Goal: Navigation & Orientation: Find specific page/section

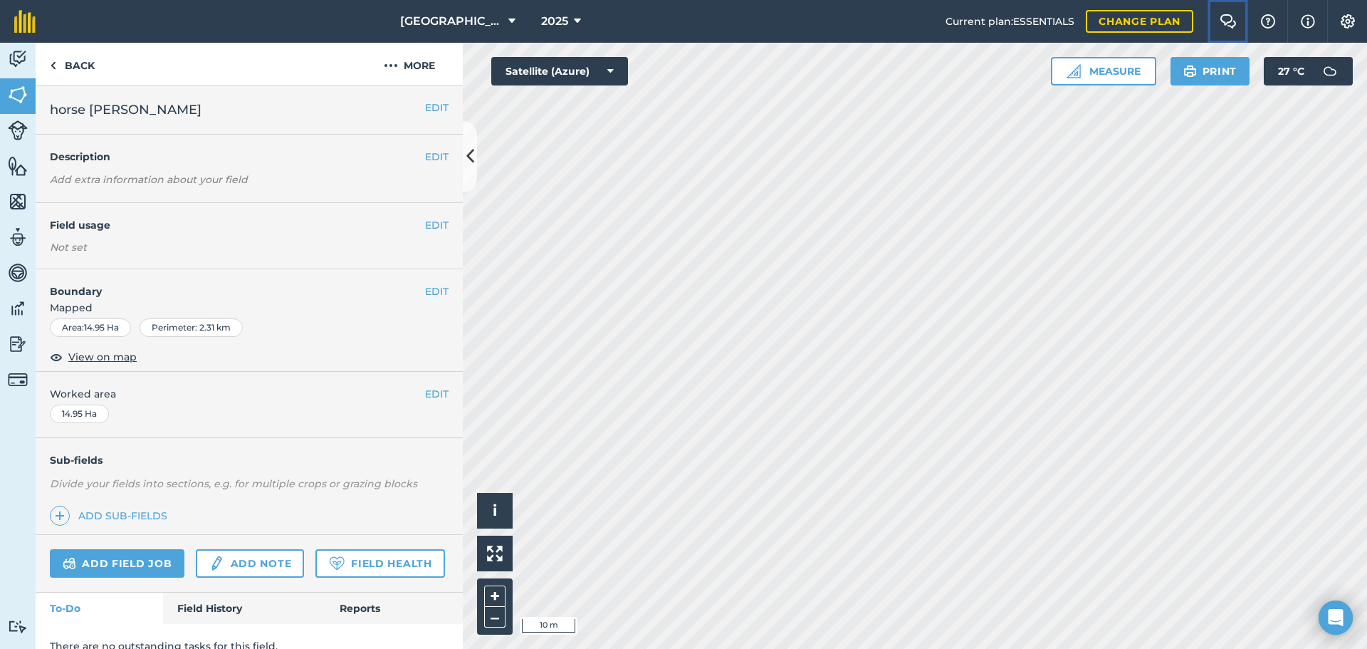
click at [1229, 25] on img at bounding box center [1228, 21] width 17 height 14
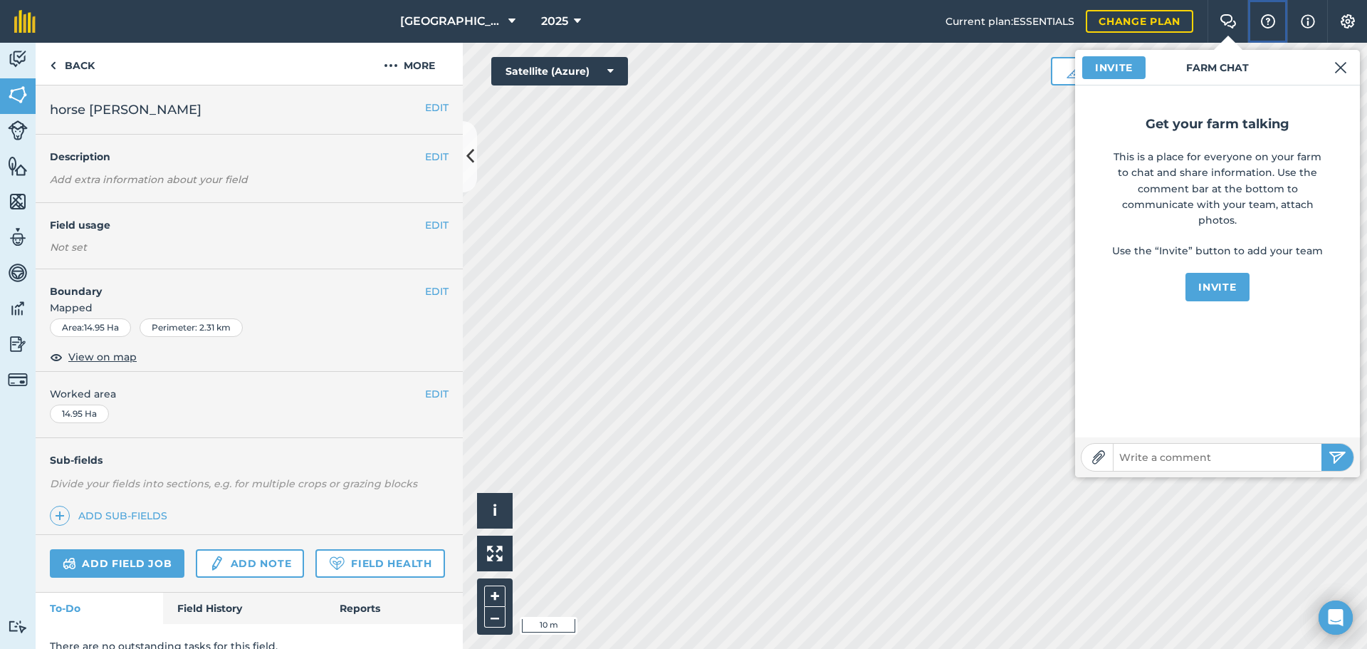
click at [1277, 23] on button "Help" at bounding box center [1268, 21] width 40 height 43
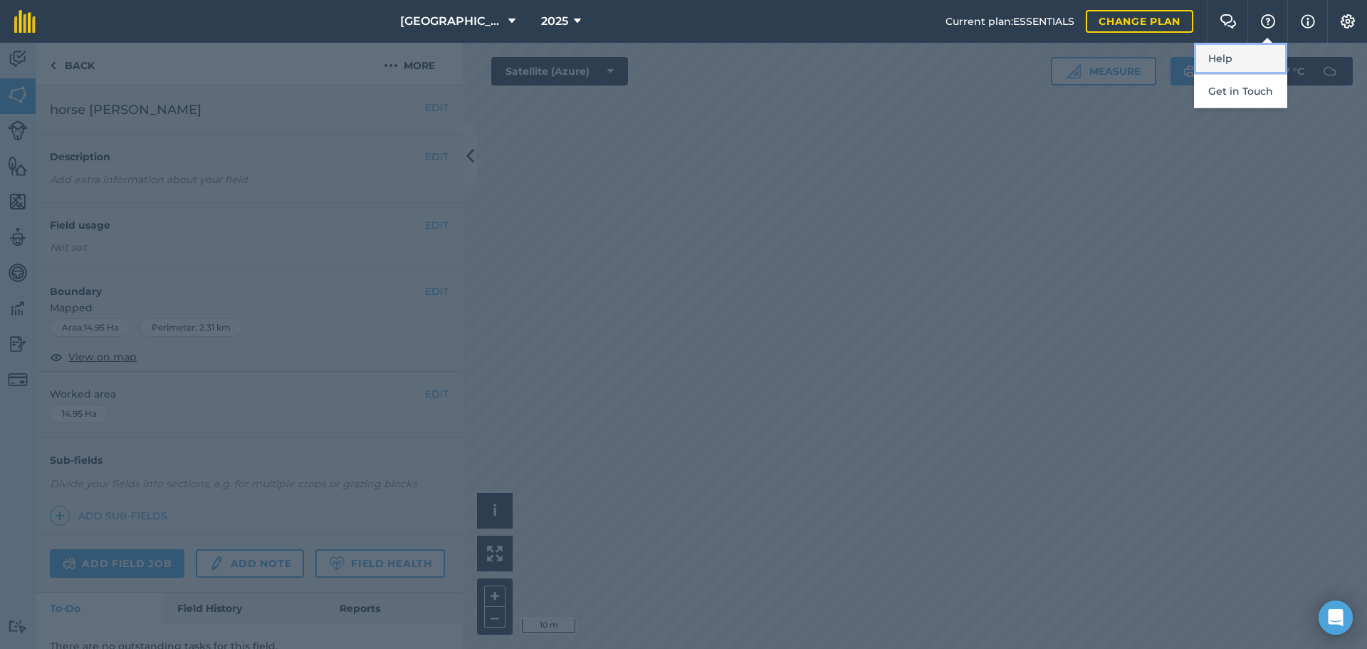
click at [1249, 63] on link "Help" at bounding box center [1240, 59] width 93 height 32
click at [951, 382] on div at bounding box center [683, 346] width 1367 height 606
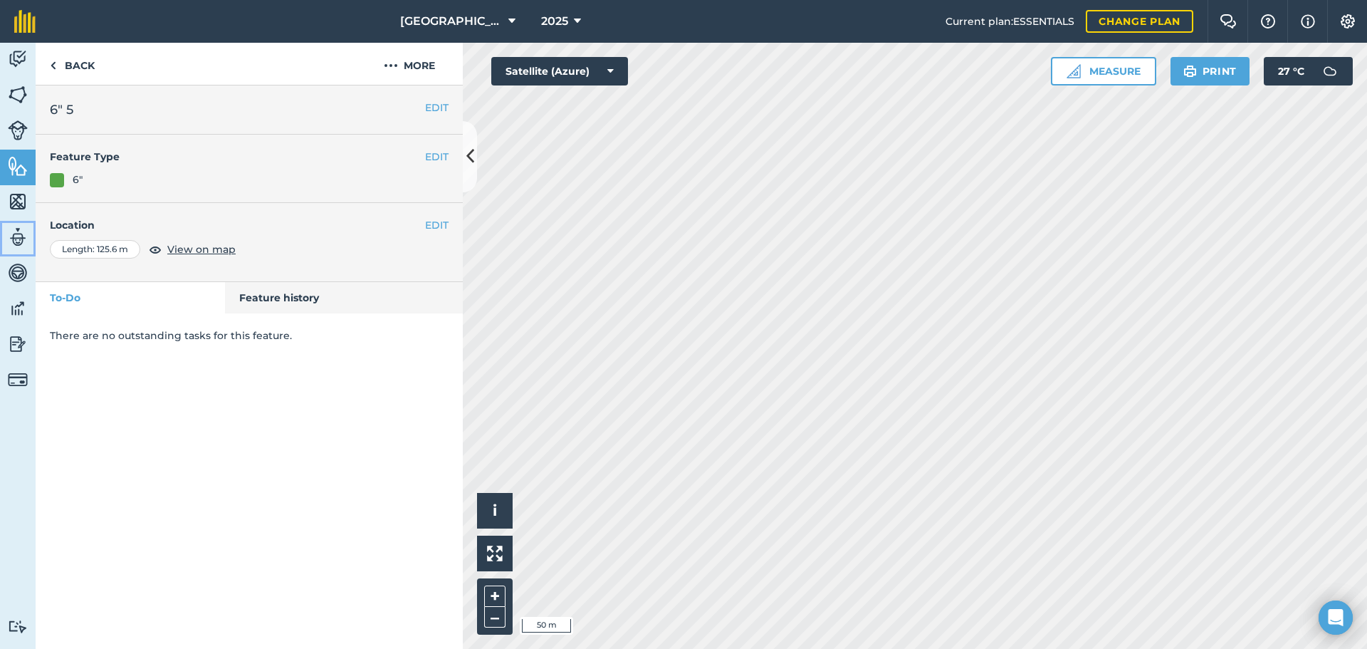
click at [19, 239] on img at bounding box center [18, 236] width 20 height 21
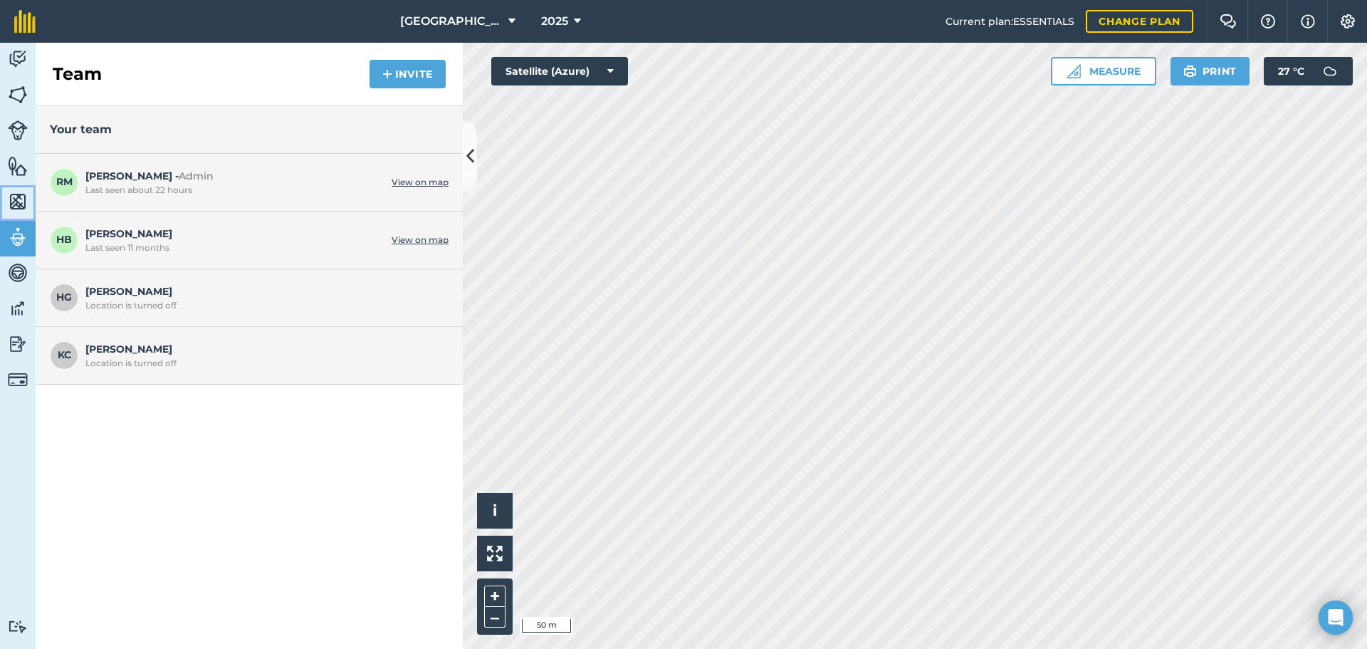
click at [16, 208] on img at bounding box center [18, 201] width 20 height 21
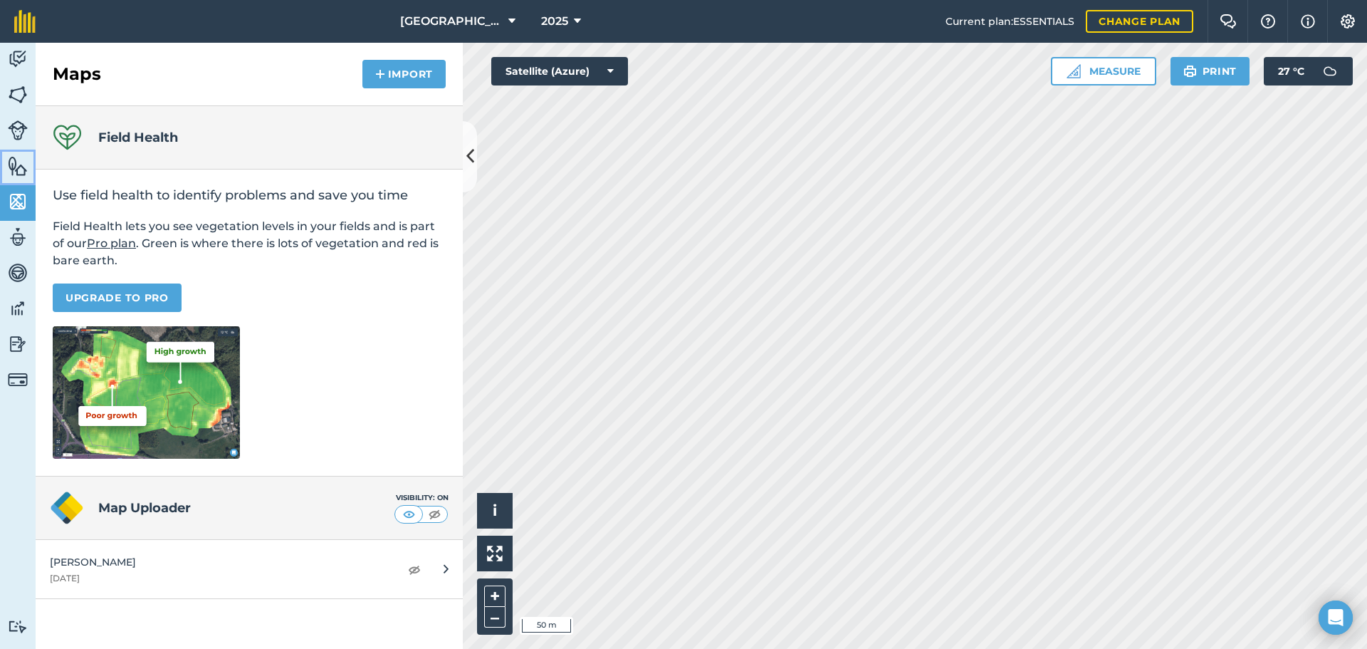
click at [11, 170] on img at bounding box center [18, 165] width 20 height 21
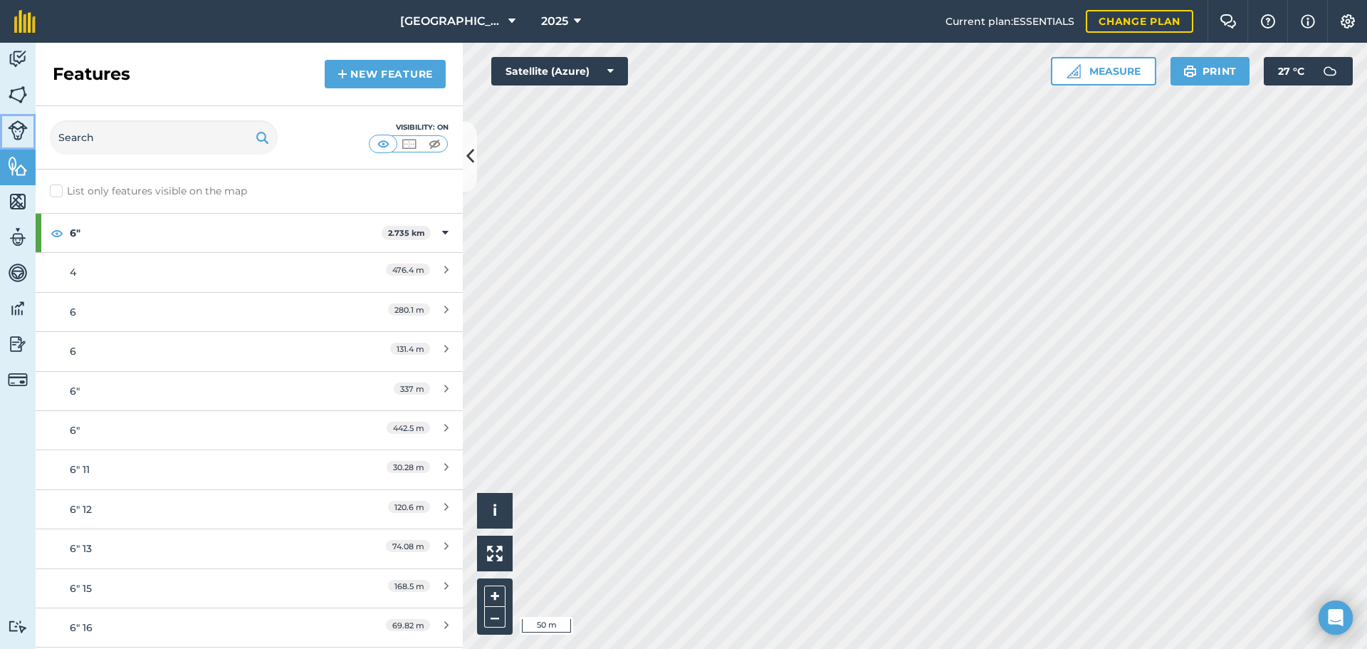
click at [21, 140] on img at bounding box center [18, 130] width 20 height 20
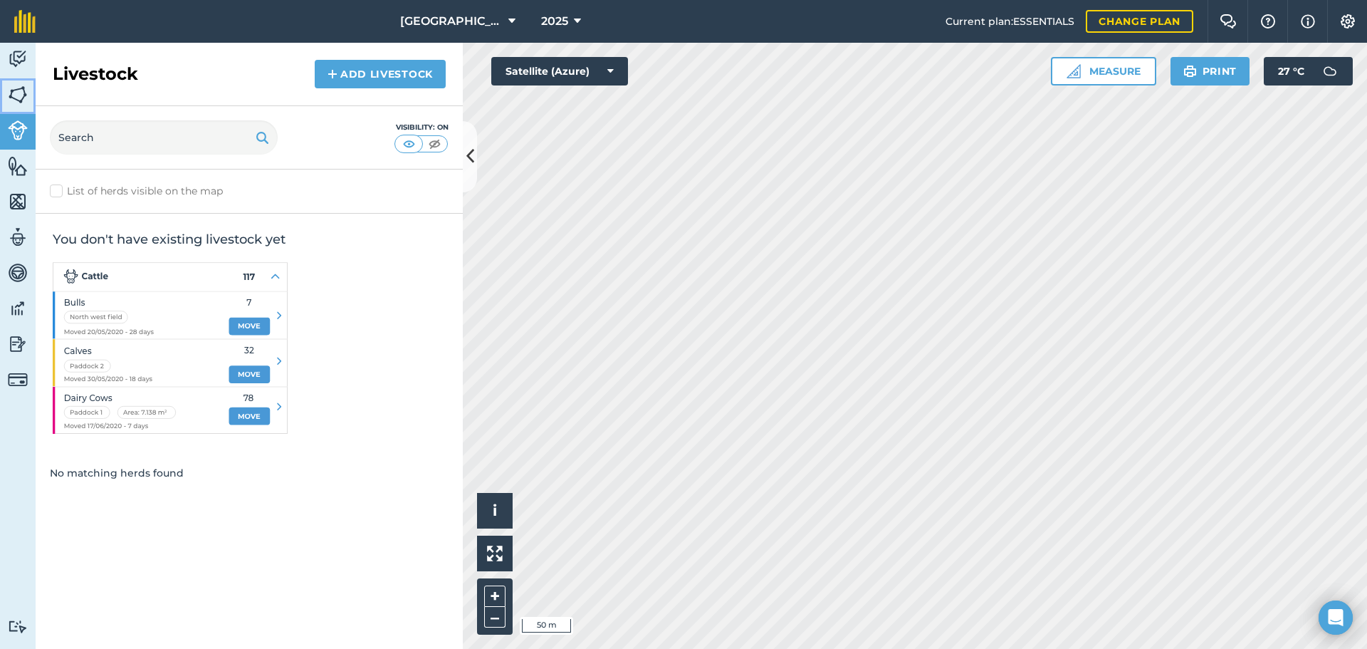
click at [23, 100] on img at bounding box center [18, 94] width 20 height 21
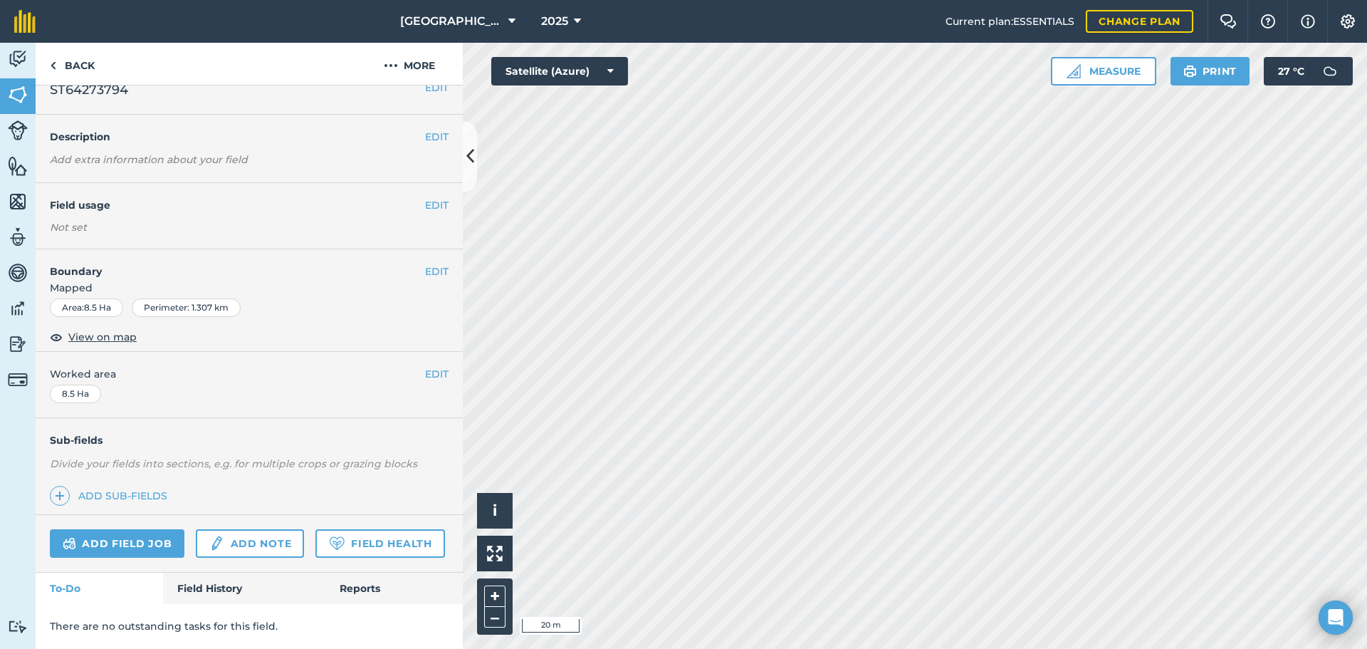
scroll to position [60, 0]
